Goal: Task Accomplishment & Management: Use online tool/utility

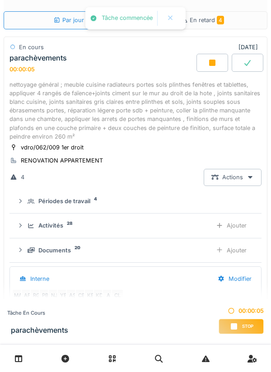
scroll to position [60, 0]
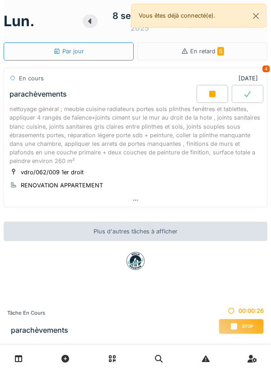
click at [188, 124] on div "nettoyage général ; meuble cuisine radiateurs portes sols plinthes fenêtres et …" at bounding box center [135, 135] width 252 height 61
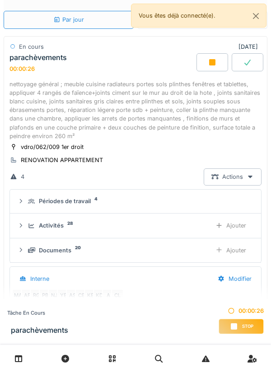
scroll to position [60, 0]
click at [244, 224] on div "Ajouter" at bounding box center [231, 225] width 46 height 17
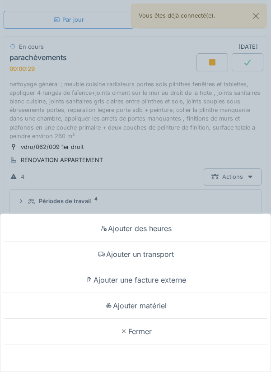
click at [171, 307] on div "Ajouter matériel" at bounding box center [135, 306] width 267 height 26
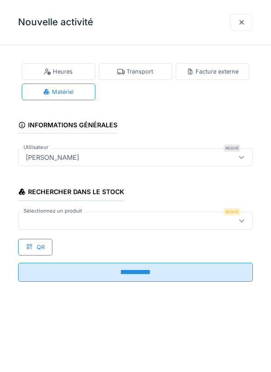
click at [243, 218] on icon at bounding box center [241, 221] width 7 height 6
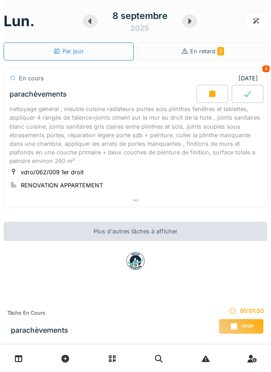
click at [245, 126] on div "nettoyage général ; meuble cuisine radiateurs portes sols plinthes fenêtres et …" at bounding box center [135, 135] width 252 height 61
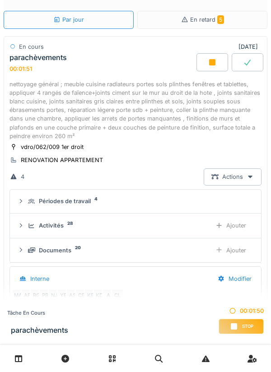
scroll to position [60, 0]
click at [224, 225] on div "Ajouter" at bounding box center [231, 225] width 46 height 17
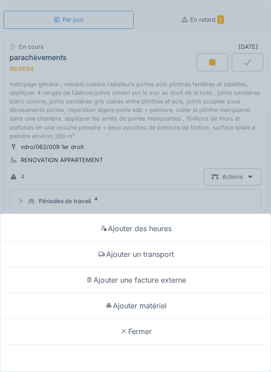
click at [217, 307] on div "Ajouter matériel" at bounding box center [135, 306] width 267 height 26
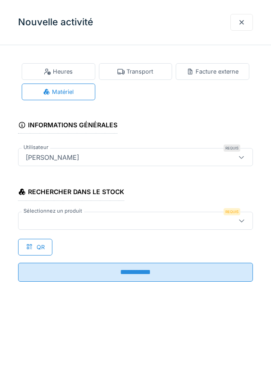
click at [241, 220] on icon at bounding box center [241, 221] width 7 height 6
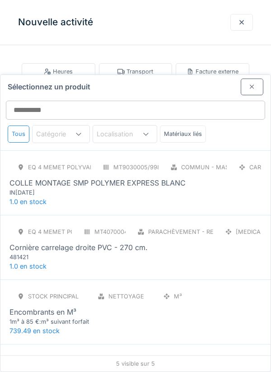
click at [28, 198] on span "1.0 en stock" at bounding box center [27, 202] width 37 height 8
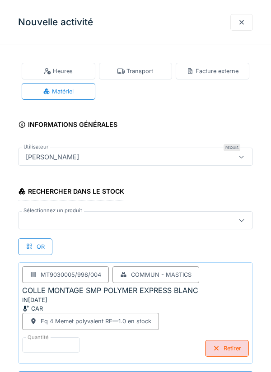
scroll to position [29, 0]
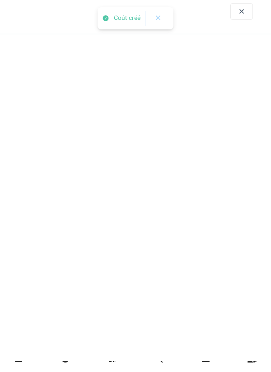
scroll to position [0, 0]
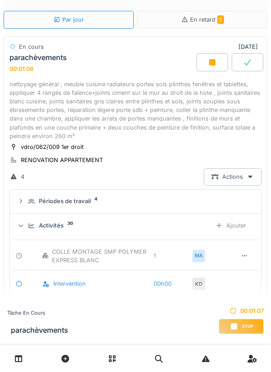
click at [222, 227] on icon at bounding box center [219, 226] width 7 height 6
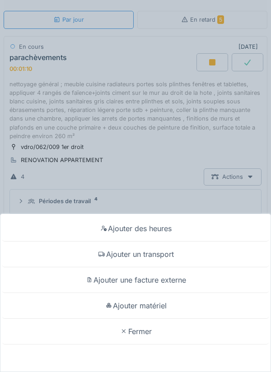
click at [205, 319] on div "Ajouter matériel" at bounding box center [135, 306] width 267 height 26
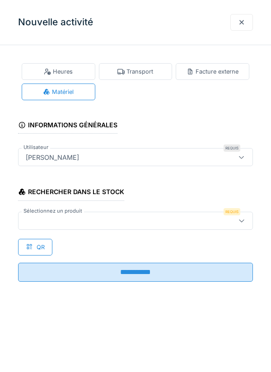
click at [243, 220] on icon at bounding box center [241, 221] width 7 height 6
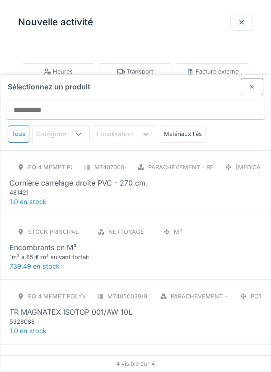
click at [12, 188] on div "481421" at bounding box center [63, 192] width 108 height 9
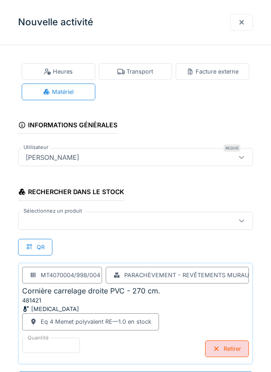
click at [164, 372] on div "**********" at bounding box center [135, 186] width 271 height 372
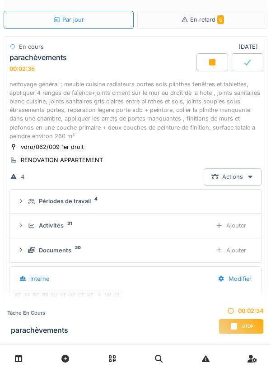
click at [224, 227] on div "Ajouter" at bounding box center [231, 225] width 46 height 17
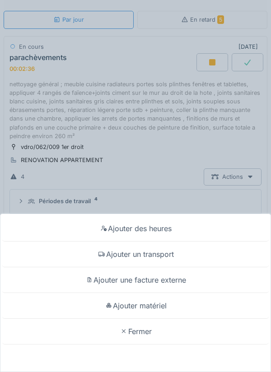
click at [189, 319] on div "Ajouter matériel" at bounding box center [135, 306] width 267 height 26
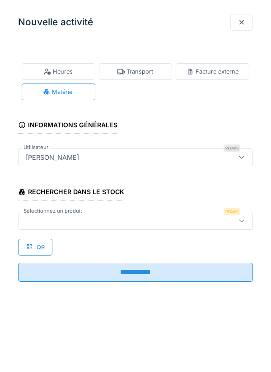
click at [242, 224] on div at bounding box center [241, 221] width 7 height 9
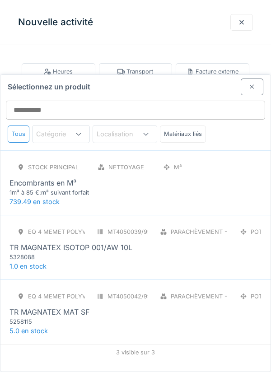
click at [22, 307] on div "TR MAGNATEX MAT SF" at bounding box center [49, 312] width 80 height 11
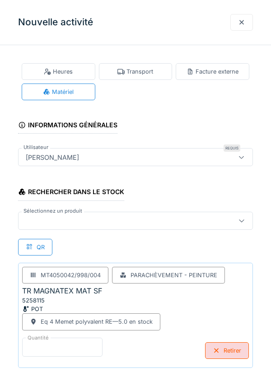
click at [73, 344] on input "*" at bounding box center [62, 347] width 80 height 19
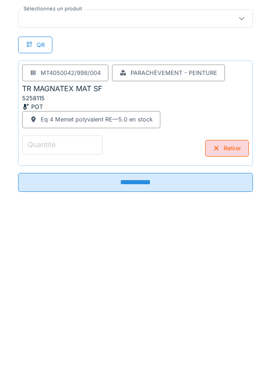
scroll to position [27, 0]
type input "*"
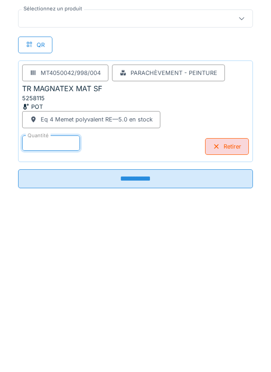
click at [170, 343] on input "**********" at bounding box center [135, 338] width 235 height 19
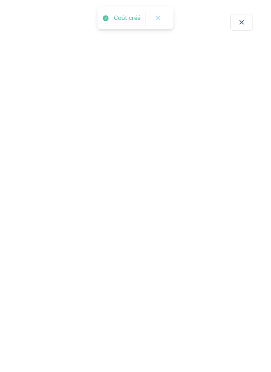
scroll to position [0, 0]
